Goal: Task Accomplishment & Management: Manage account settings

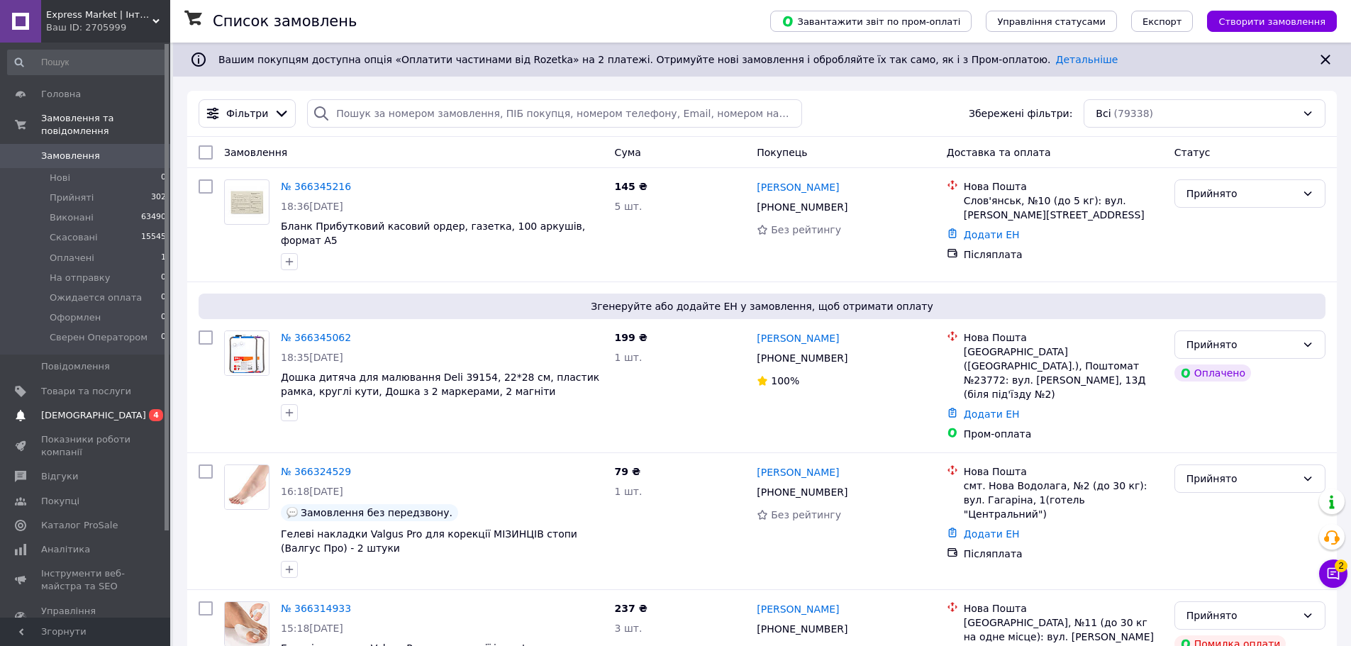
click at [136, 409] on span "0 4" at bounding box center [150, 415] width 39 height 13
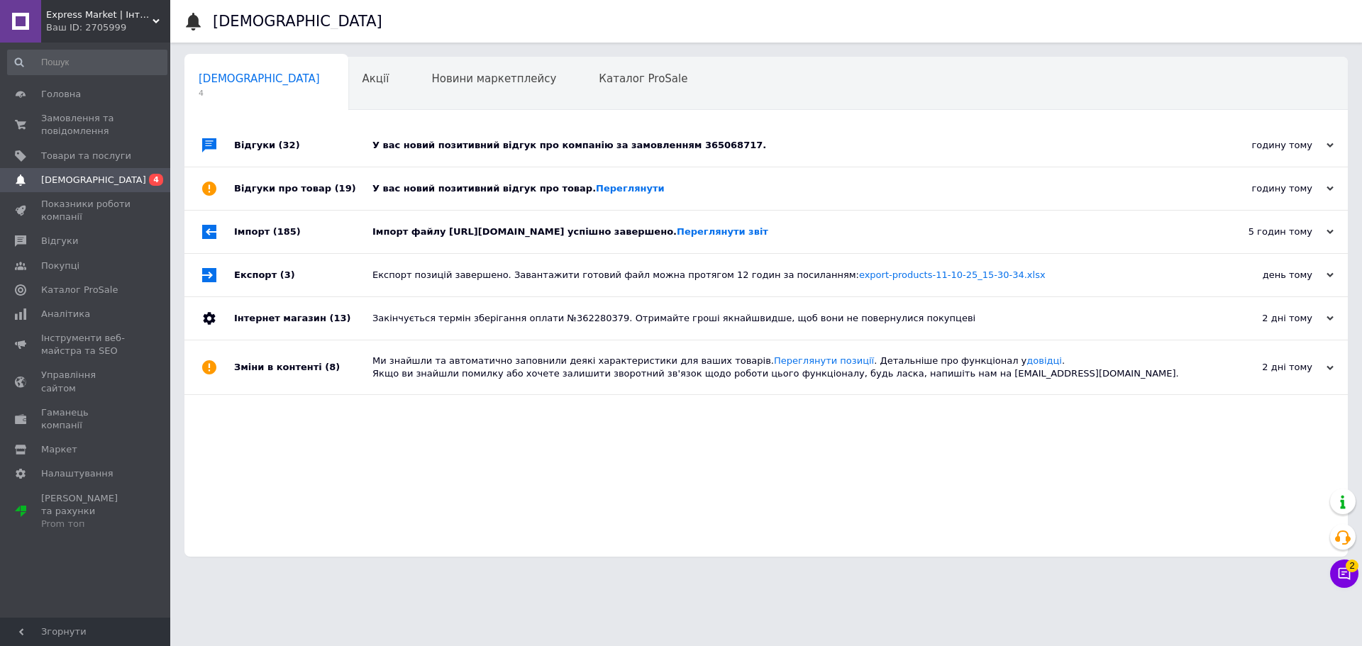
click at [381, 139] on div "У вас новий позитивний відгук про компанію за замовленням 365068717." at bounding box center [781, 145] width 819 height 13
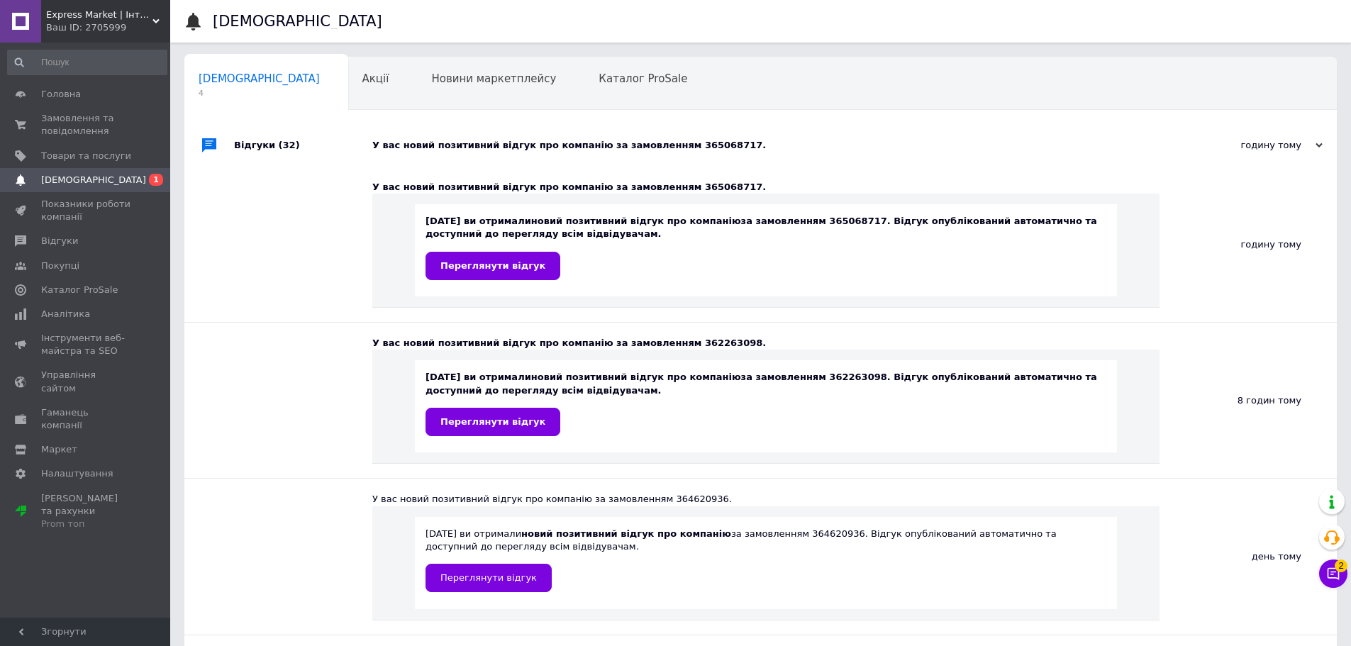
click at [381, 139] on div "У вас новий позитивний відгук про компанію за замовленням 365068717." at bounding box center [776, 145] width 809 height 13
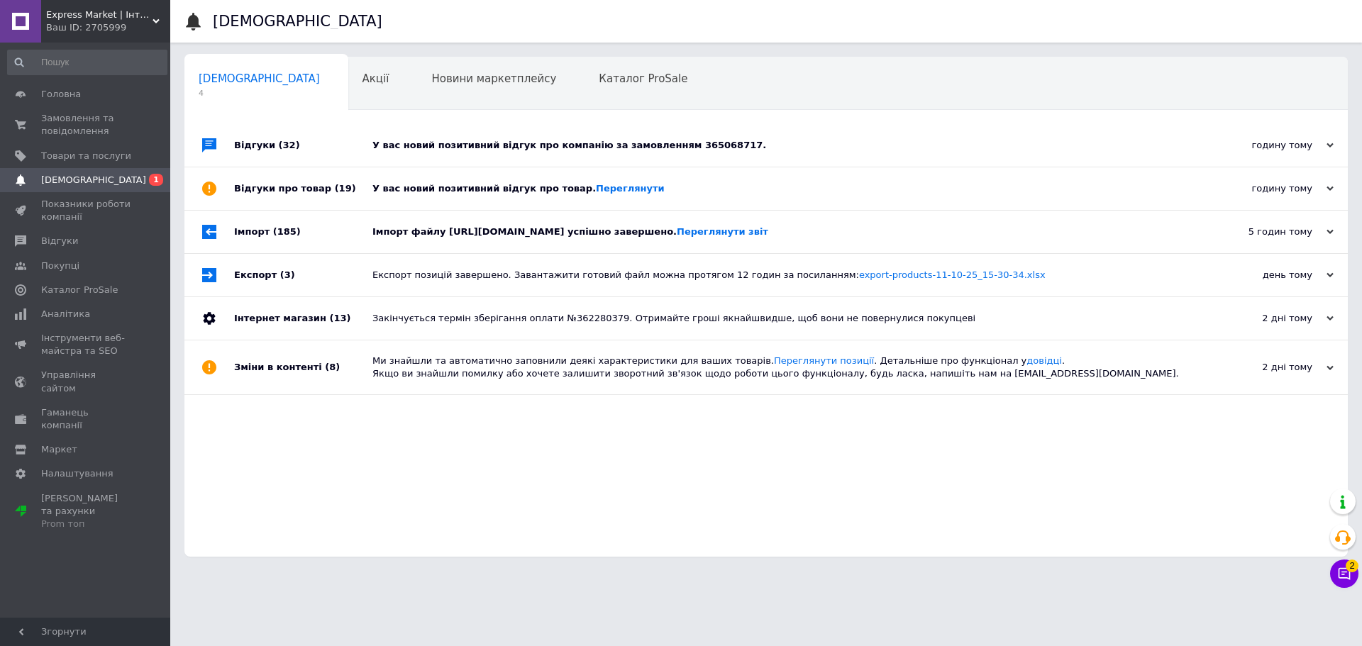
click at [396, 190] on div "У вас новий позитивний відгук про товар. [GEOGRAPHIC_DATA]" at bounding box center [781, 188] width 819 height 13
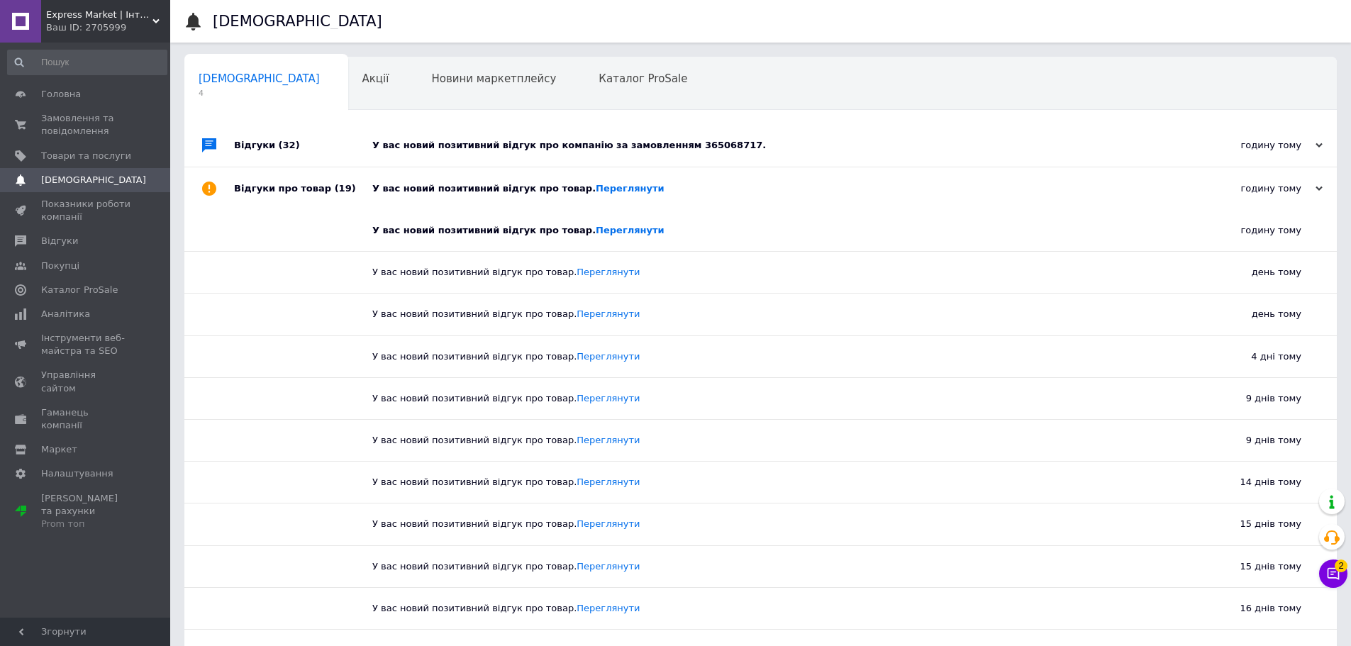
click at [396, 190] on div "У вас новий позитивний відгук про товар. [GEOGRAPHIC_DATA]" at bounding box center [776, 188] width 809 height 13
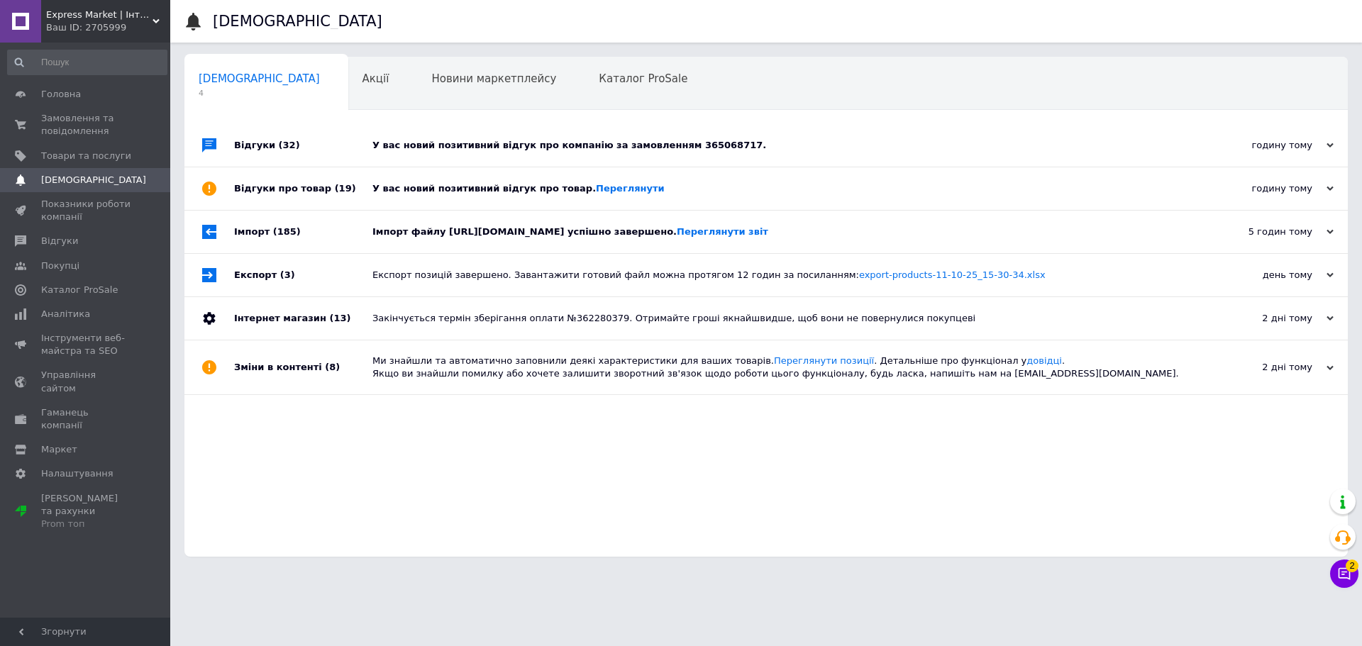
click at [387, 235] on div "Імпорт файлу [URL][DOMAIN_NAME] успішно завершено. Переглянути звіт" at bounding box center [781, 232] width 819 height 13
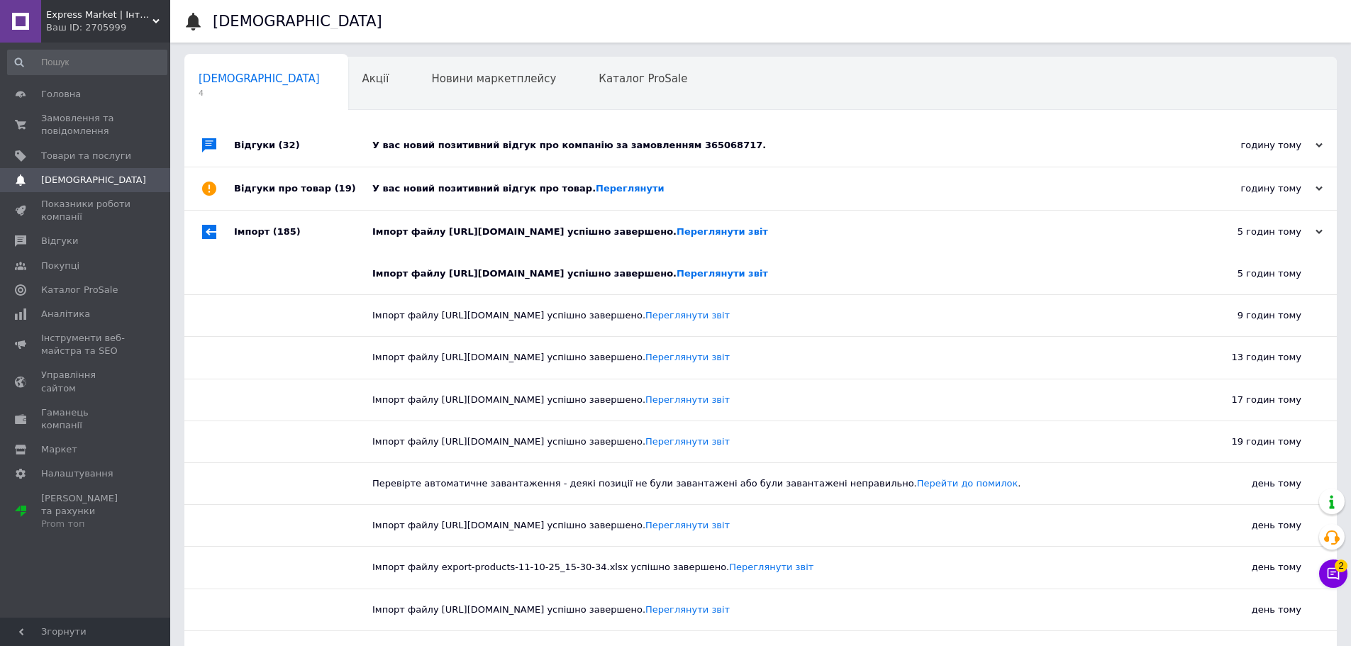
click at [387, 235] on div "Імпорт файлу [URL][DOMAIN_NAME] успішно завершено. Переглянути звіт" at bounding box center [776, 232] width 809 height 13
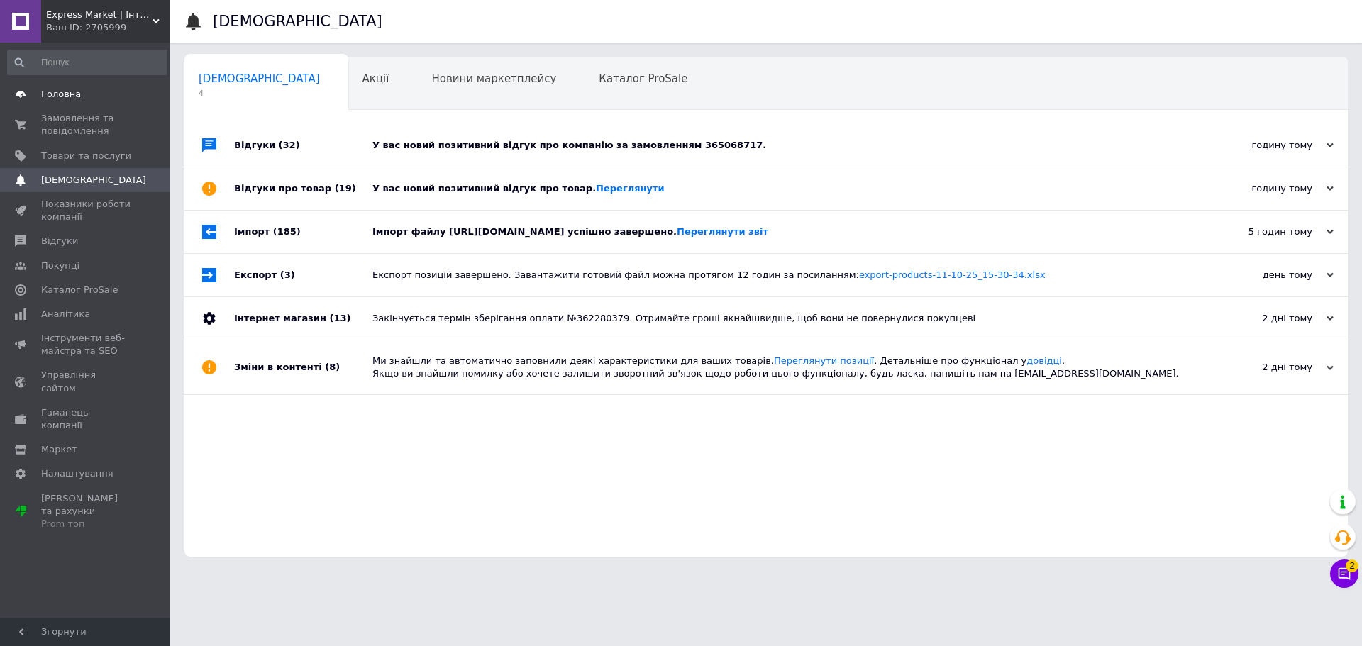
click at [63, 100] on span "Головна" at bounding box center [61, 94] width 40 height 13
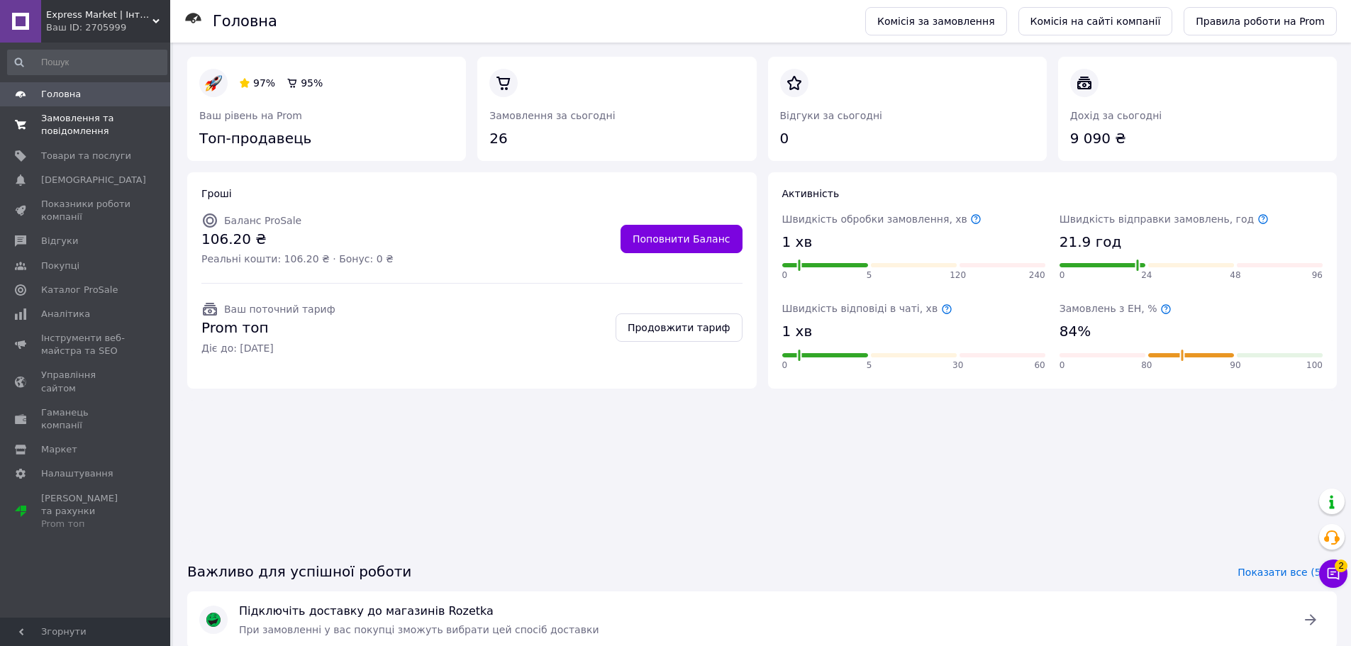
click at [72, 126] on span "Замовлення та повідомлення" at bounding box center [86, 125] width 90 height 26
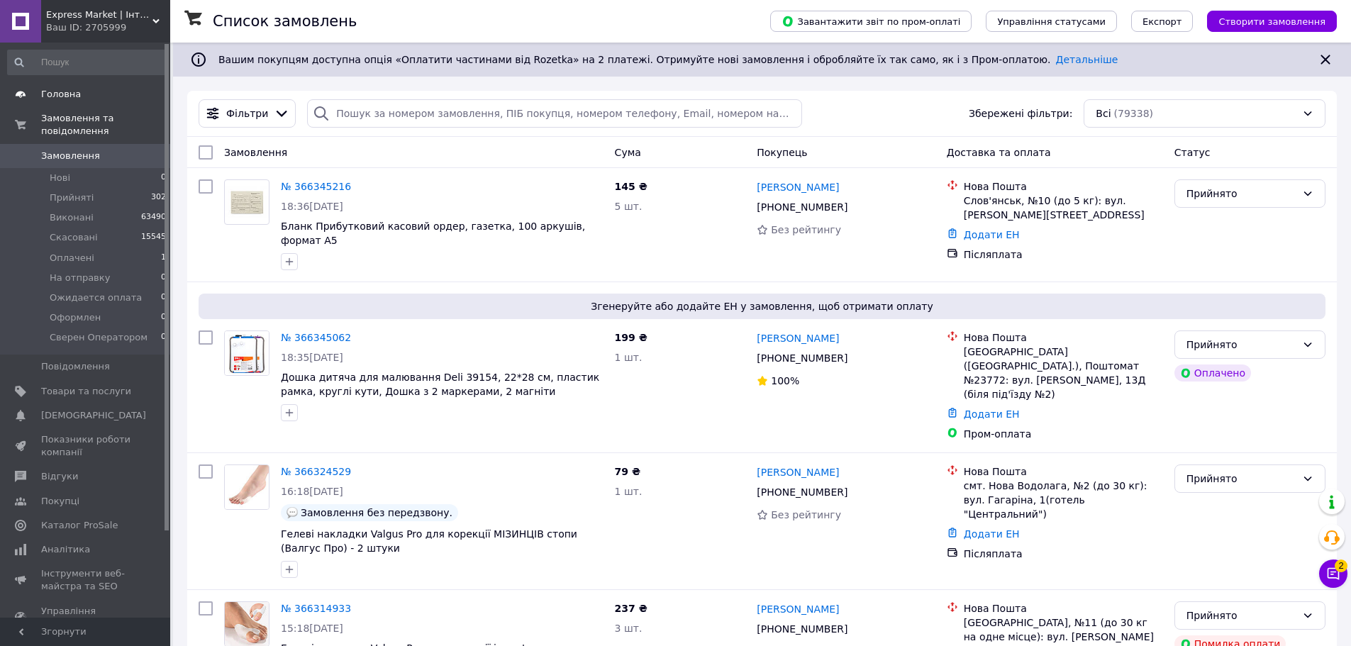
click at [69, 99] on span "Головна" at bounding box center [61, 94] width 40 height 13
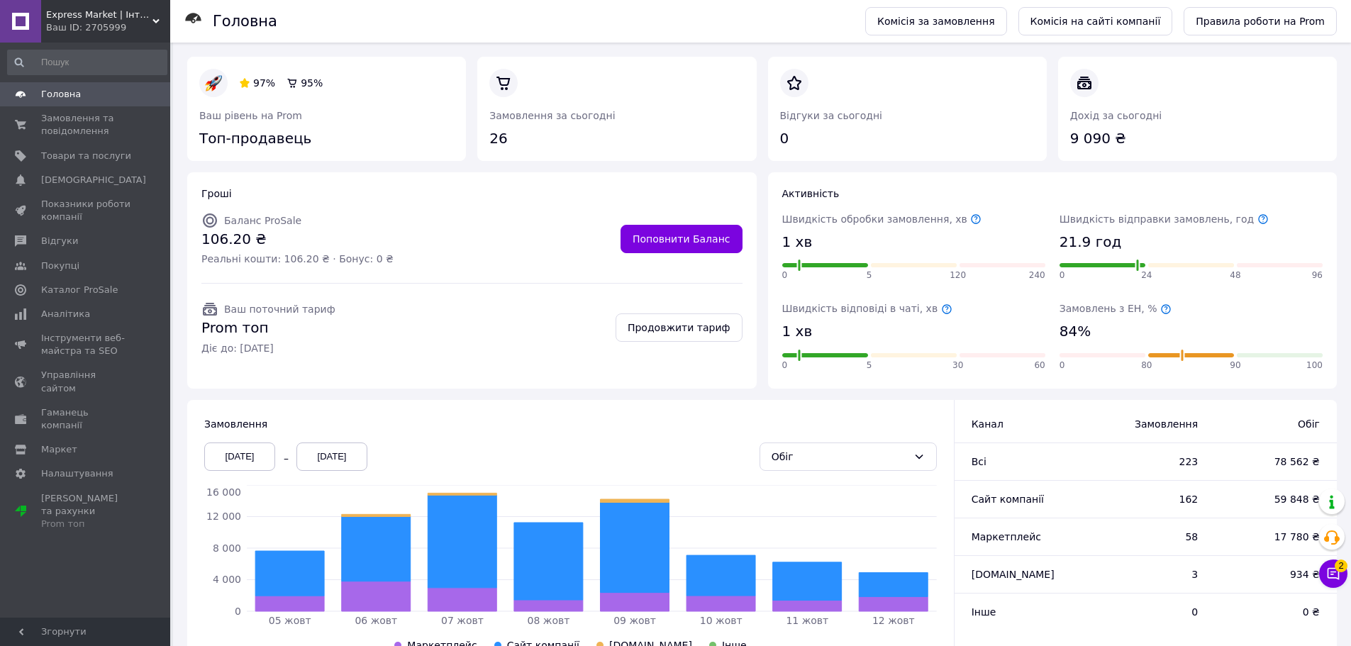
click at [165, 13] on div "Express Market | Інтернет Магазин | [DOMAIN_NAME] Ваш ID: 2705999" at bounding box center [105, 21] width 129 height 43
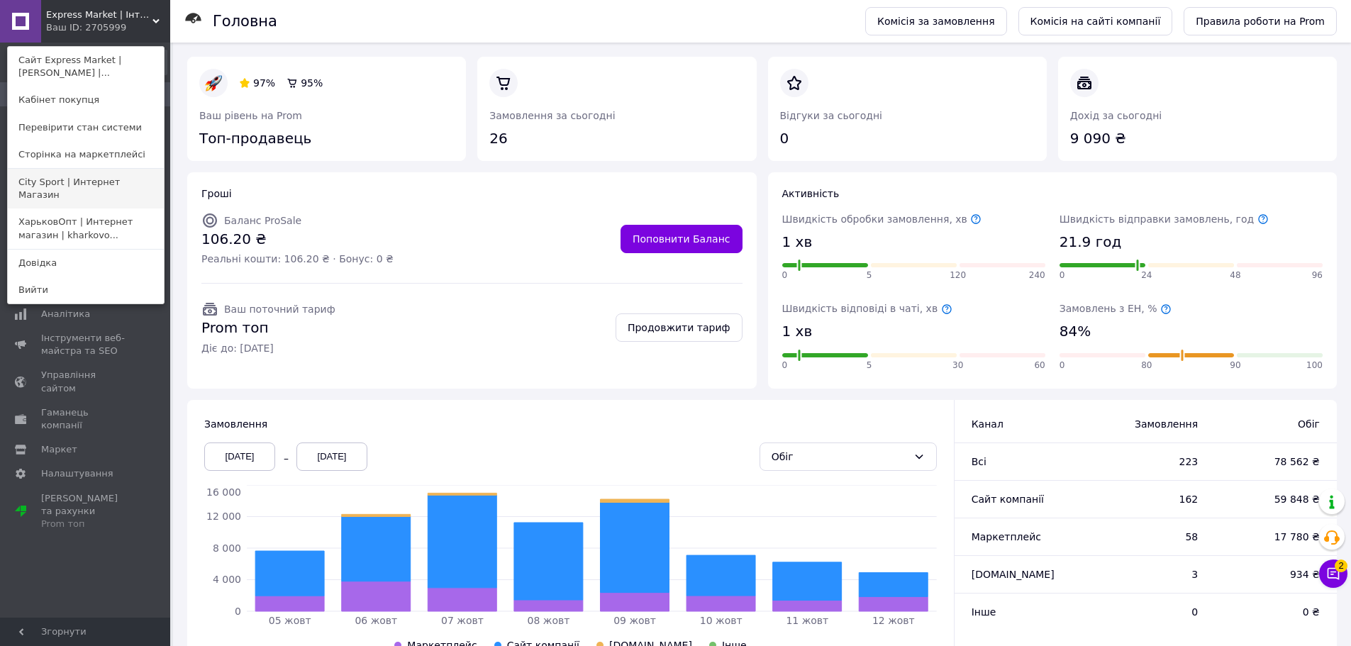
click at [105, 180] on link "City Sport | Интернет Магазин" at bounding box center [86, 189] width 156 height 40
